Goal: Information Seeking & Learning: Learn about a topic

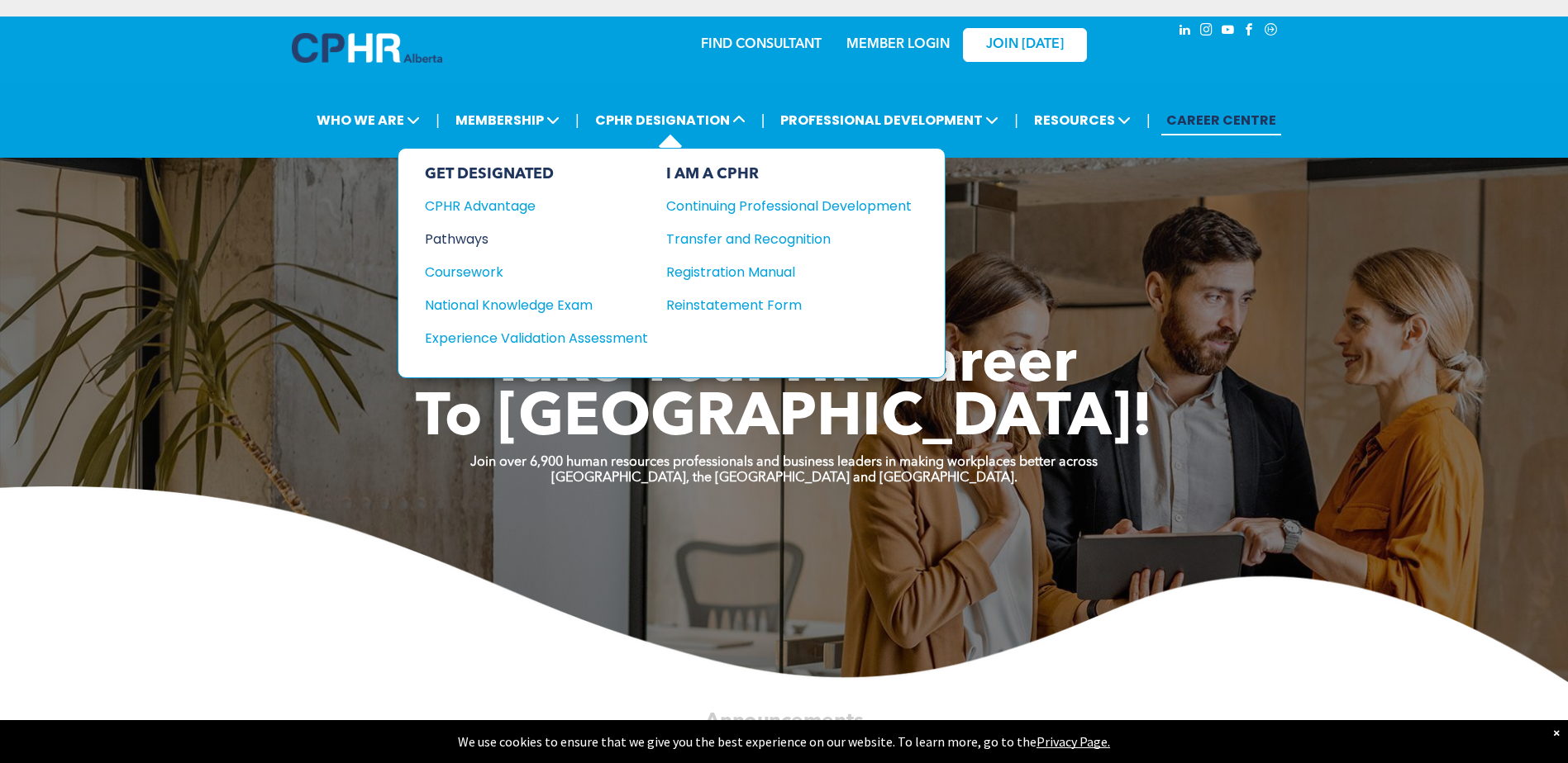
click at [473, 243] on div "Pathways" at bounding box center [525, 239] width 200 height 21
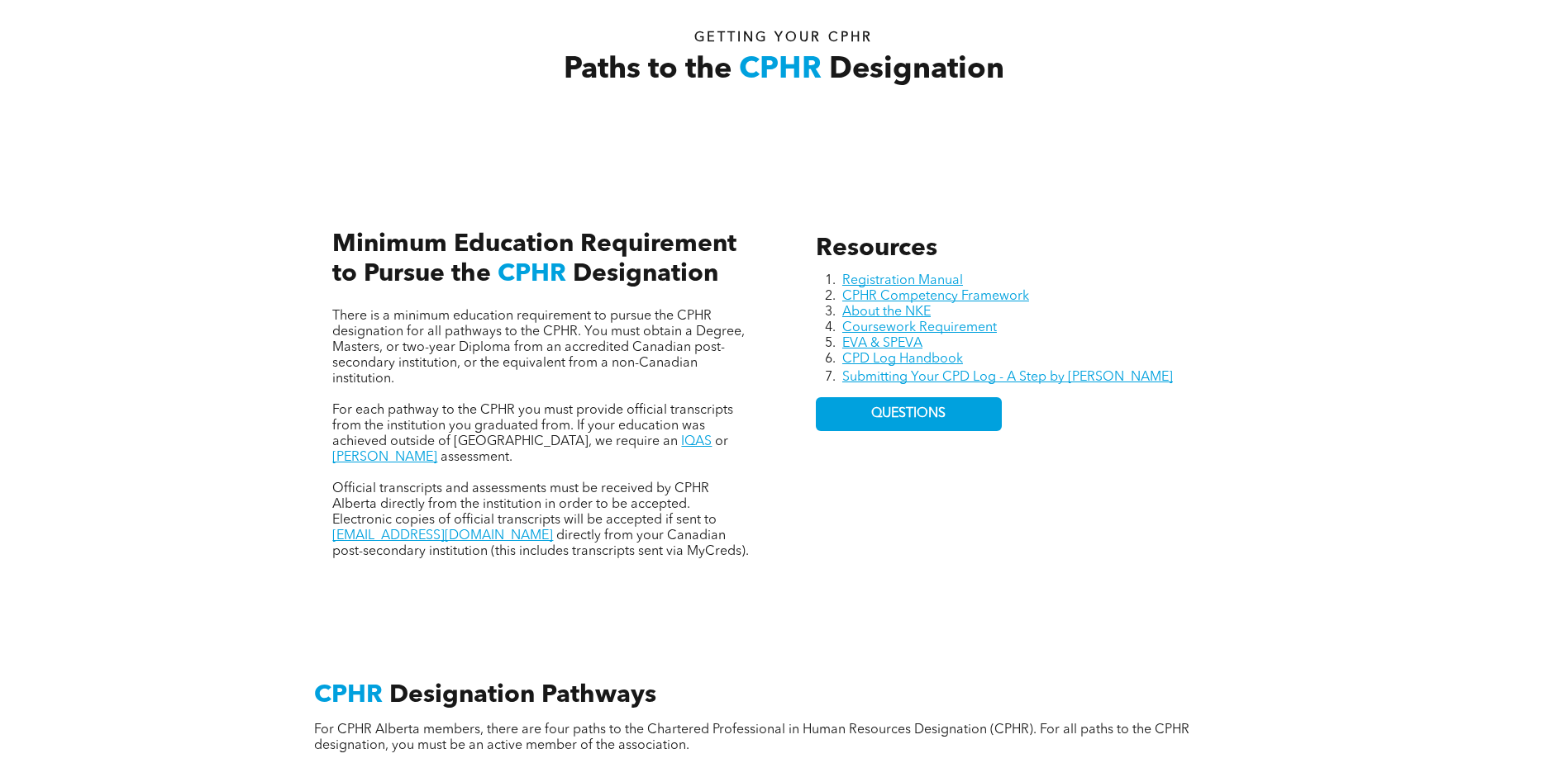
scroll to position [578, 0]
